Goal: Task Accomplishment & Management: Manage account settings

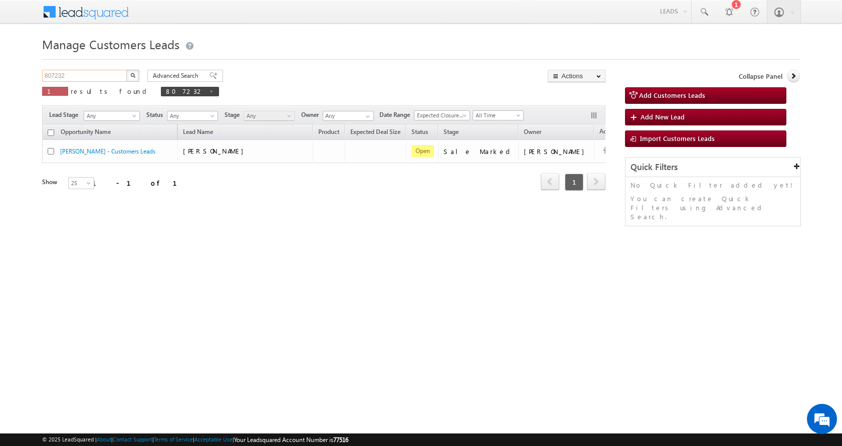
click at [56, 75] on input "807232" at bounding box center [85, 76] width 86 height 12
paste input "788985"
type input "788985"
click at [126, 70] on button "button" at bounding box center [132, 76] width 13 height 12
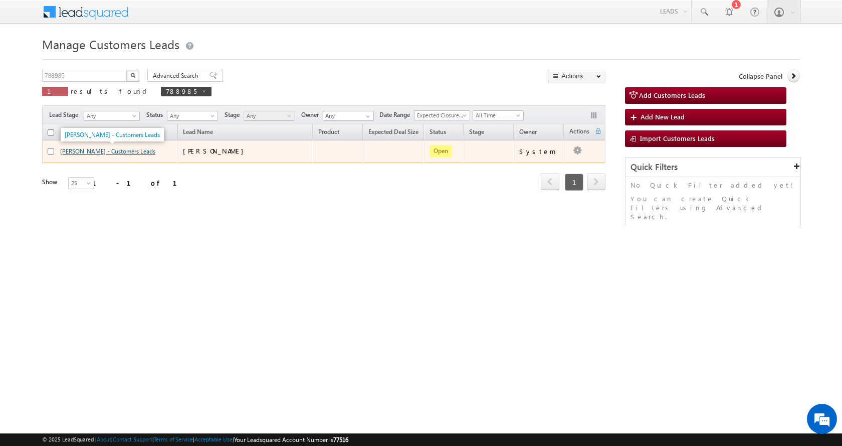
click at [97, 148] on link "[PERSON_NAME] - Customers Leads" at bounding box center [107, 151] width 95 height 8
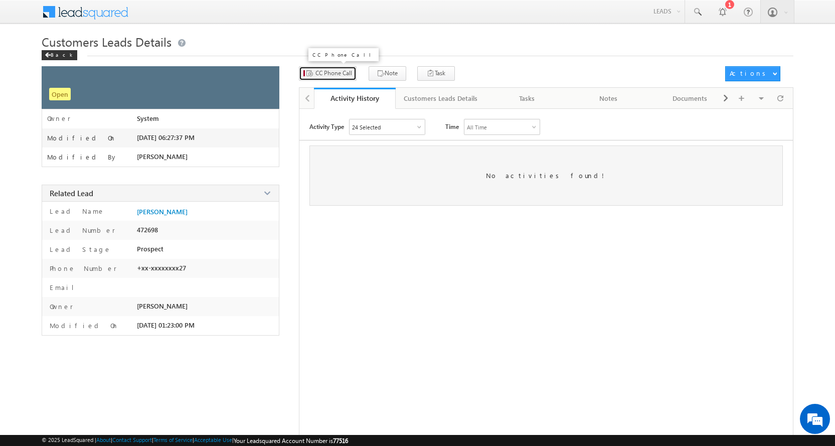
click at [345, 73] on span "CC Phone Call" at bounding box center [333, 73] width 37 height 9
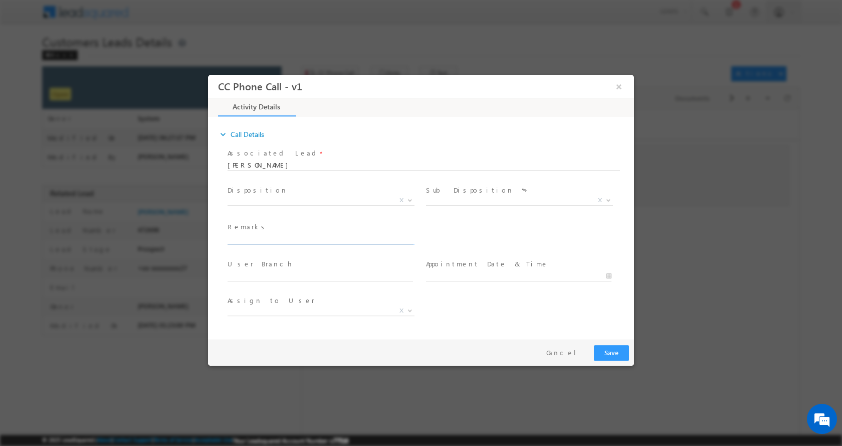
click at [249, 237] on input "text" at bounding box center [321, 239] width 186 height 10
paste input "[PERSON_NAME]-9011367827-HOME CONSTRUCTION-LOAN-10 L-PV-25 L-REG-AGE-[DEMOGRAPH…"
type input "[PERSON_NAME]-9011367827-HOME CONSTRUCTION-LOAN-10 L-PV-25 L-REG-AGE-[DEMOGRAPH…"
click at [411, 201] on span at bounding box center [409, 199] width 10 height 13
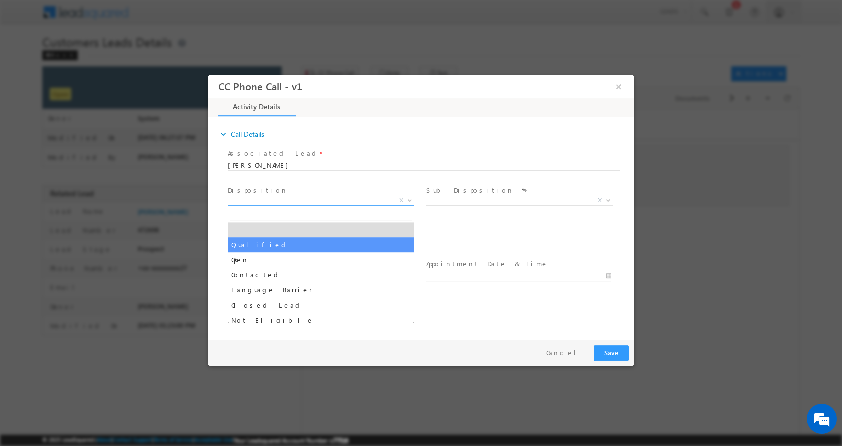
select select "Qualified"
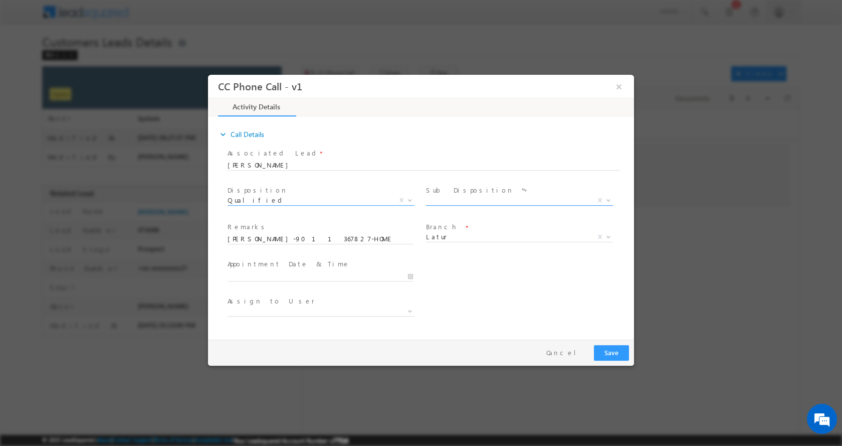
click at [609, 199] on b at bounding box center [609, 200] width 6 height 4
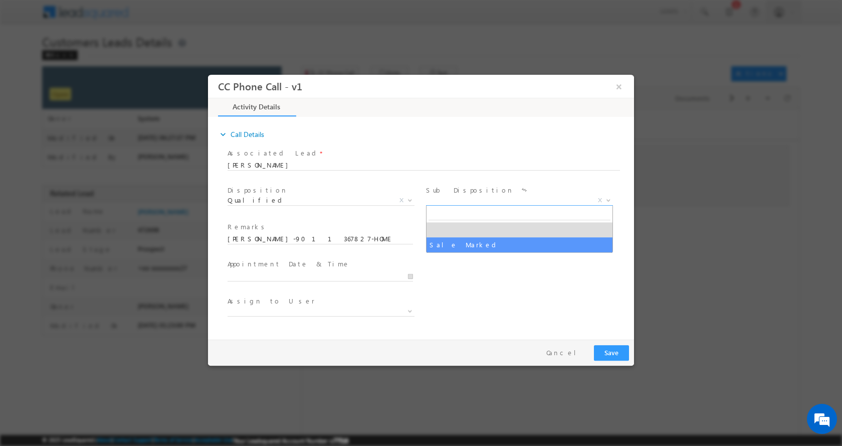
select select "Sale Marked"
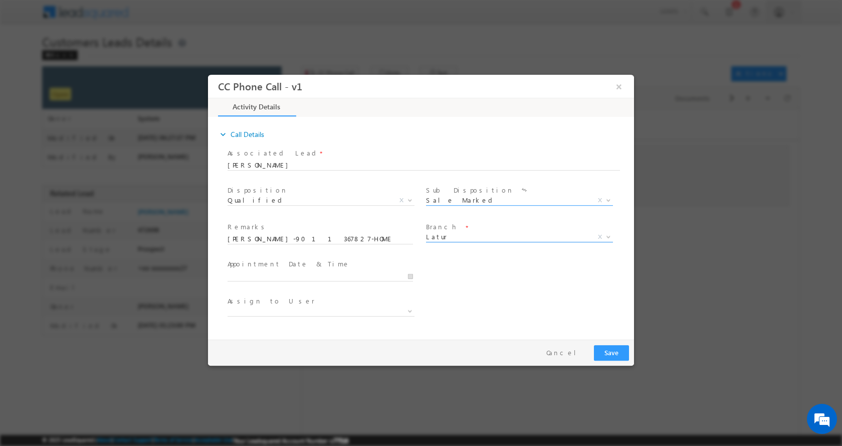
click at [609, 237] on span at bounding box center [608, 236] width 10 height 13
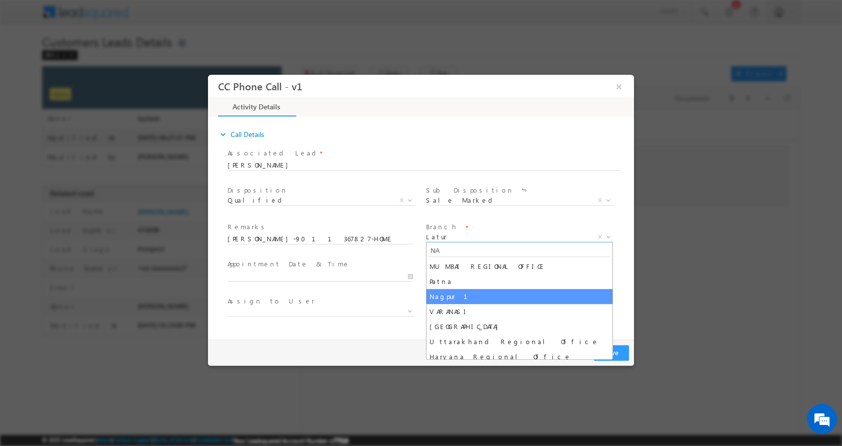
type input "NA"
select select "Nagpur 1"
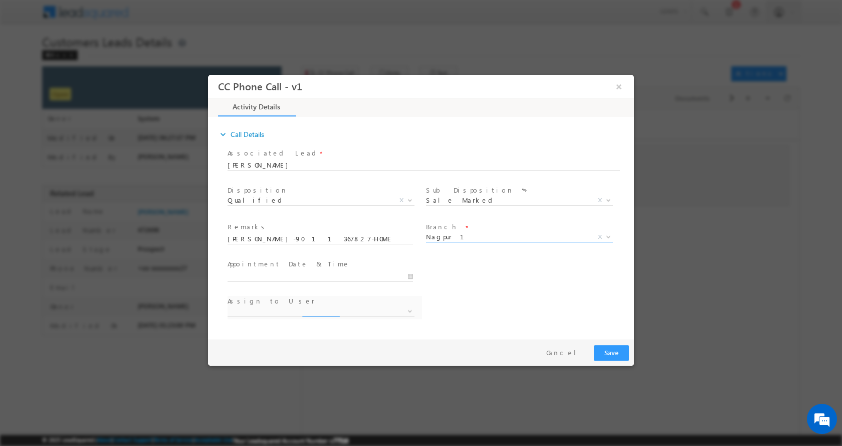
type input "09/01/2025 11:16 AM"
click at [413, 275] on input "09/01/2025 11:16 AM" at bounding box center [321, 276] width 186 height 10
select select "[EMAIL_ADDRESS][PERSON_NAME][DOMAIN_NAME]"
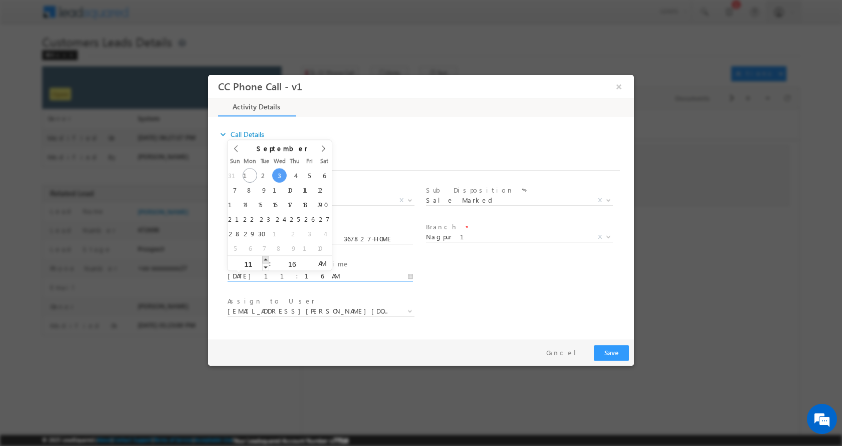
type input "09/03/2025 12:16 PM"
type input "12"
click at [267, 257] on span at bounding box center [265, 259] width 7 height 8
type input "09/03/2025 1:16 PM"
type input "01"
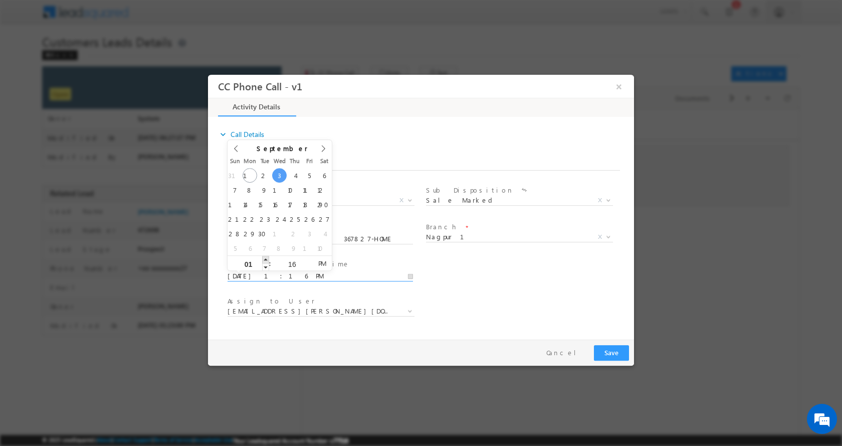
click at [267, 257] on span at bounding box center [265, 259] width 7 height 8
type input "09/03/2025 2:16 PM"
type input "02"
click at [267, 257] on span at bounding box center [265, 259] width 7 height 8
type input "09/03/2025 3:16 PM"
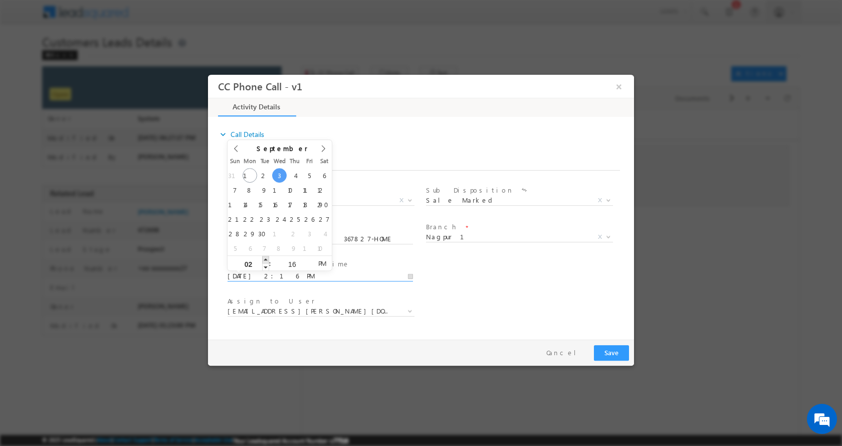
type input "03"
click at [267, 257] on span at bounding box center [265, 259] width 7 height 8
type input "09/03/2025 4:16 PM"
type input "04"
click at [267, 257] on span at bounding box center [265, 259] width 7 height 8
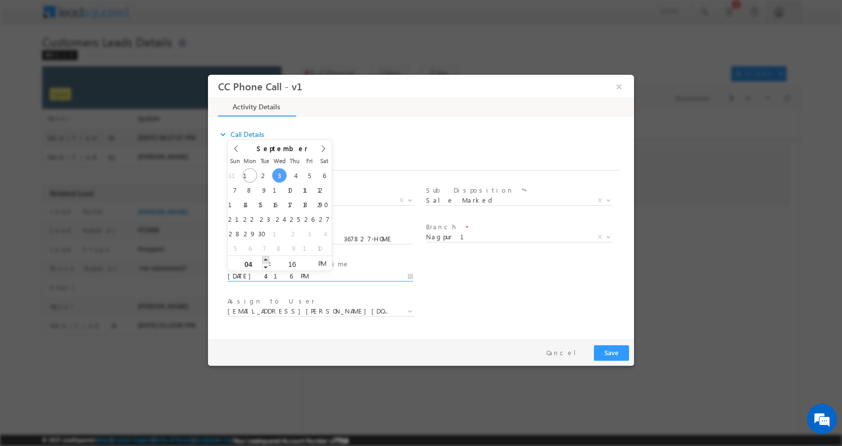
type input "09/03/2025 5:16 PM"
type input "05"
click at [267, 257] on span at bounding box center [265, 259] width 7 height 8
click at [603, 345] on button "Save" at bounding box center [611, 353] width 35 height 16
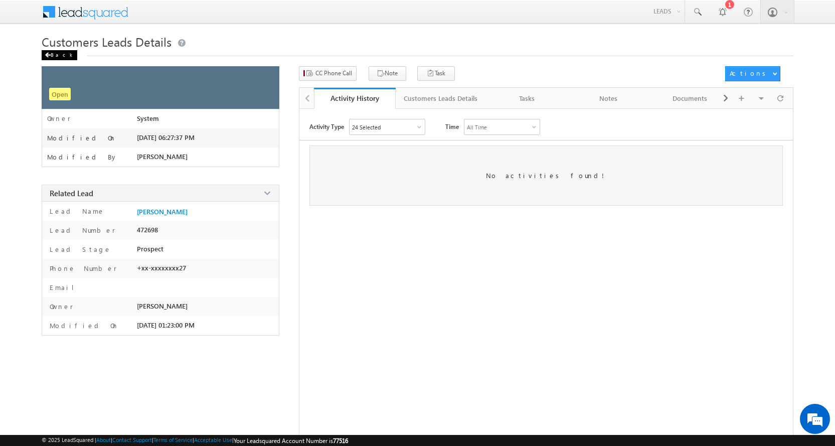
click at [46, 56] on span at bounding box center [48, 55] width 6 height 5
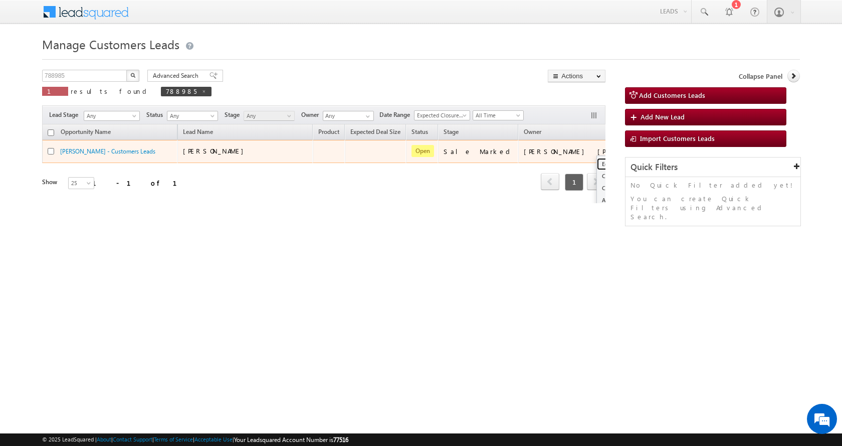
click at [597, 158] on link "Edit" at bounding box center [622, 164] width 50 height 12
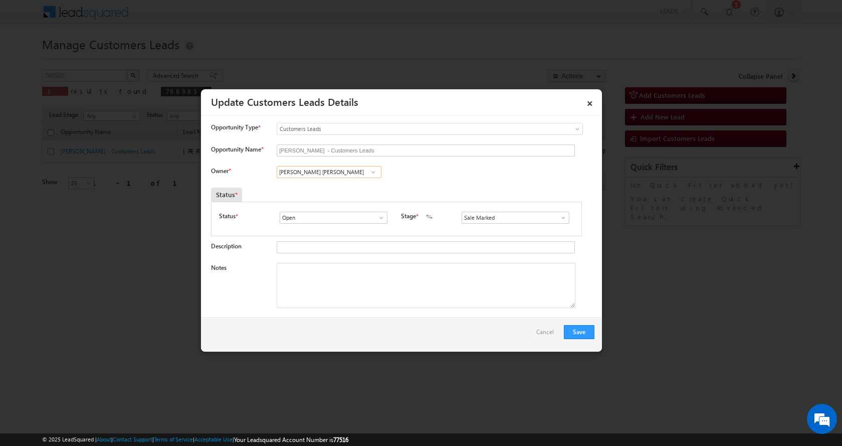
click at [298, 172] on input "[PERSON_NAME] [PERSON_NAME]" at bounding box center [329, 172] width 105 height 12
paste input "shish [PERSON_NAME]"
click at [350, 189] on span "[EMAIL_ADDRESS][PERSON_NAME][DOMAIN_NAME]" at bounding box center [326, 192] width 90 height 8
type input "[PERSON_NAME] [PERSON_NAME]"
click at [303, 285] on textarea "Notes" at bounding box center [426, 285] width 299 height 45
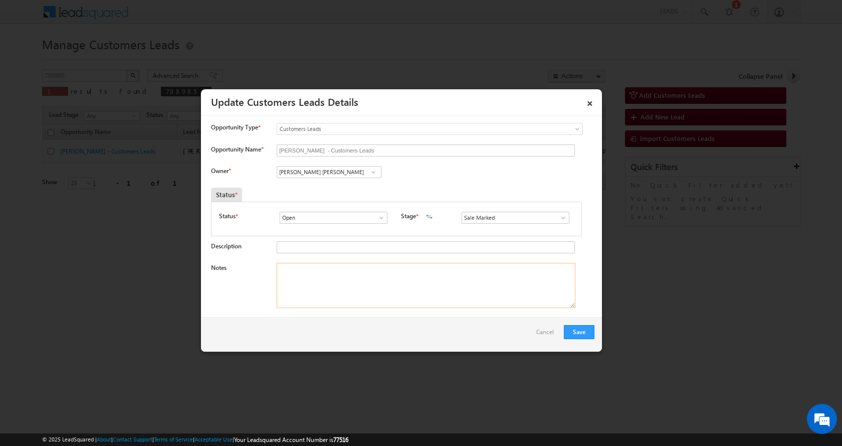
click at [329, 287] on textarea "Notes" at bounding box center [426, 285] width 299 height 45
paste textarea "[PERSON_NAME]-9011367827-HOME CONSTRUCTION-LOAN-10 L-PV-25 L-REG-AGE-[DEMOGRAPH…"
type textarea "[PERSON_NAME]-9011367827-HOME CONSTRUCTION-LOAN-10 L-PV-25 L-REG-AGE-[DEMOGRAPH…"
click at [582, 328] on button "Save" at bounding box center [579, 332] width 31 height 14
